Goal: Navigation & Orientation: Find specific page/section

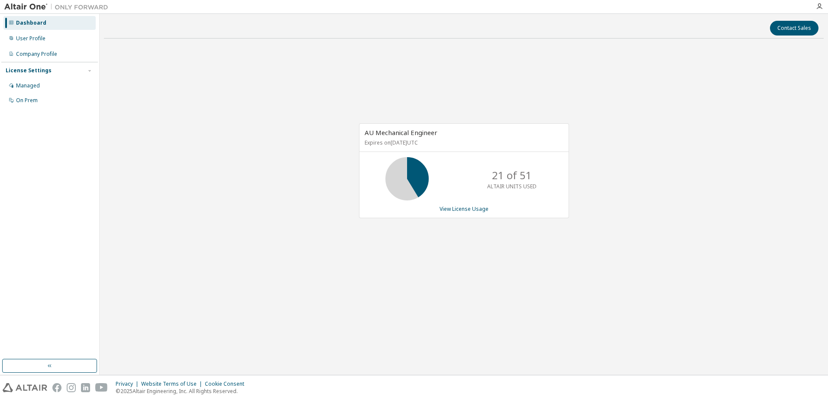
click at [27, 389] on img at bounding box center [25, 387] width 45 height 9
